Goal: Use online tool/utility: Utilize a website feature to perform a specific function

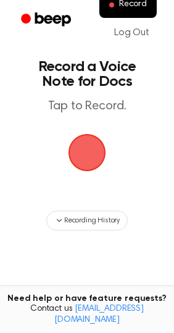
click at [95, 150] on span "button" at bounding box center [87, 152] width 35 height 35
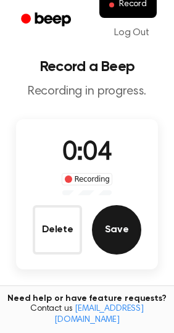
click at [127, 227] on button "Save" at bounding box center [116, 229] width 49 height 49
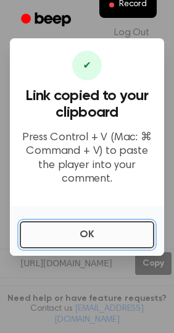
click at [64, 235] on button "OK" at bounding box center [87, 234] width 135 height 27
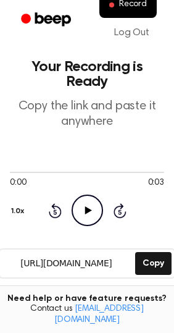
click at [87, 205] on icon "Play Audio" at bounding box center [88, 211] width 32 height 32
click at [90, 216] on icon "Pause Audio" at bounding box center [88, 211] width 32 height 32
click at [90, 216] on icon "Play Audio" at bounding box center [88, 211] width 32 height 32
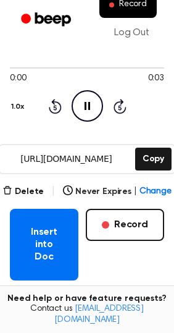
scroll to position [105, 0]
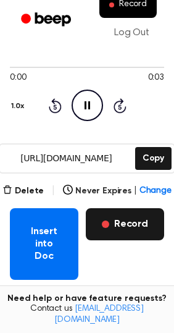
click at [128, 229] on button "Record" at bounding box center [125, 224] width 78 height 32
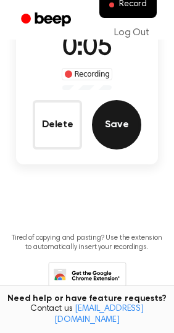
click at [123, 111] on button "Save" at bounding box center [116, 124] width 49 height 49
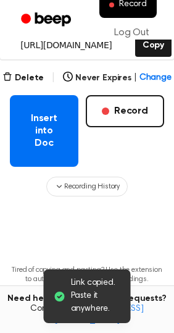
scroll to position [249, 0]
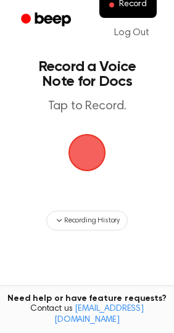
click at [88, 150] on span "button" at bounding box center [87, 152] width 35 height 35
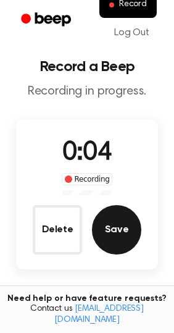
click at [125, 237] on button "Save" at bounding box center [116, 229] width 49 height 49
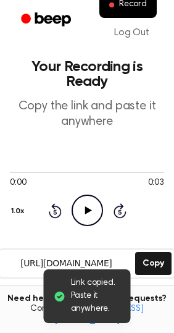
click at [88, 210] on icon at bounding box center [88, 210] width 7 height 8
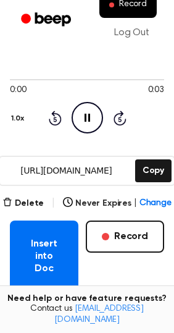
scroll to position [95, 0]
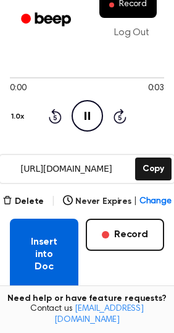
click at [39, 237] on button "Insert into Doc" at bounding box center [44, 255] width 69 height 72
click at [48, 228] on button "Insert into Doc" at bounding box center [44, 255] width 69 height 72
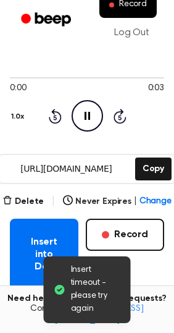
click at [80, 117] on icon "Pause Audio" at bounding box center [88, 116] width 32 height 32
click at [80, 117] on icon "Play Audio" at bounding box center [88, 116] width 32 height 32
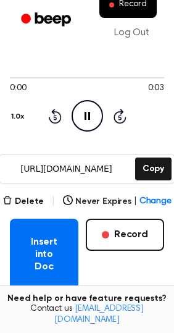
scroll to position [0, 0]
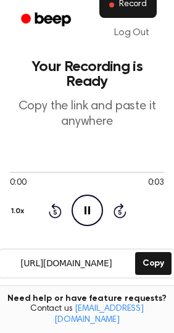
click at [129, 9] on span "Record" at bounding box center [133, 4] width 28 height 11
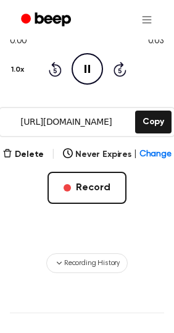
scroll to position [179, 0]
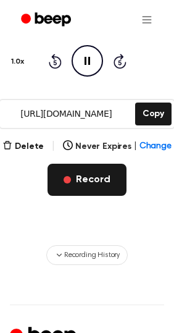
click at [98, 182] on button "Record" at bounding box center [87, 180] width 78 height 32
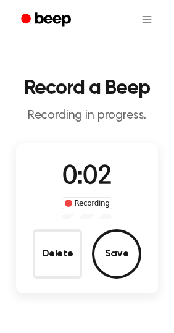
scroll to position [0, 0]
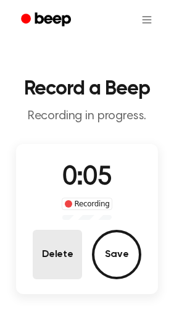
click at [52, 267] on button "Delete" at bounding box center [57, 254] width 49 height 49
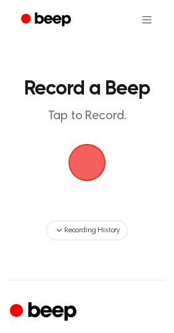
click at [91, 162] on span "button" at bounding box center [87, 162] width 35 height 35
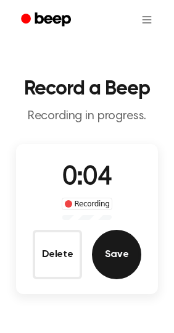
click at [120, 256] on button "Save" at bounding box center [116, 254] width 49 height 49
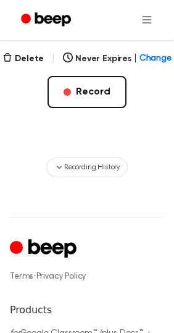
scroll to position [196, 0]
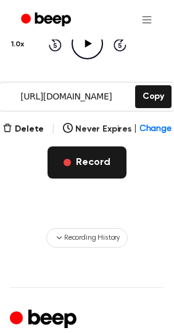
click at [81, 157] on button "Record" at bounding box center [87, 162] width 78 height 32
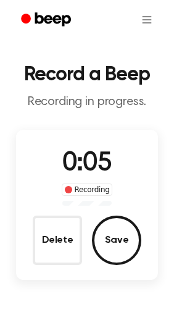
scroll to position [0, 0]
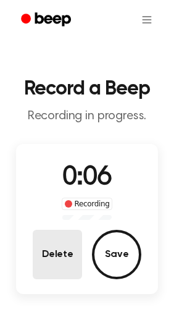
click at [59, 249] on button "Delete" at bounding box center [57, 254] width 49 height 49
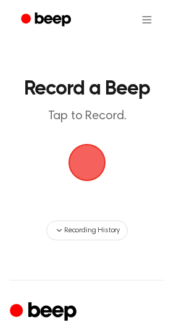
click at [88, 155] on span "button" at bounding box center [87, 162] width 35 height 35
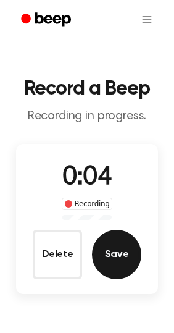
click at [130, 255] on button "Save" at bounding box center [116, 254] width 49 height 49
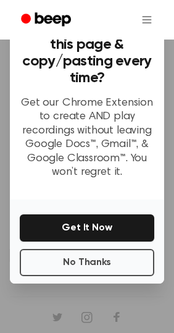
scroll to position [97, 0]
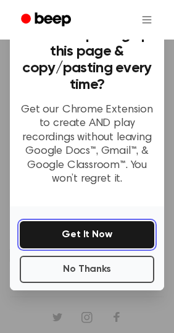
click at [74, 235] on button "Get It Now" at bounding box center [87, 234] width 135 height 27
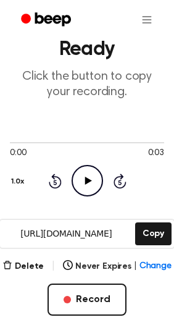
scroll to position [0, 0]
